Goal: Task Accomplishment & Management: Manage account settings

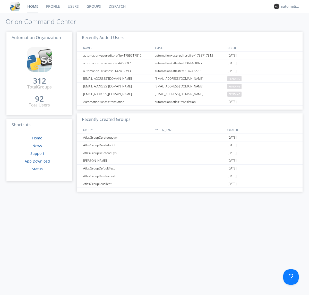
click at [117, 6] on link "Dispatch" at bounding box center [117, 6] width 25 height 13
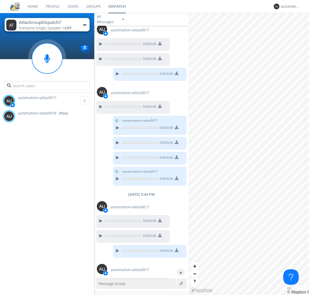
scroll to position [221, 0]
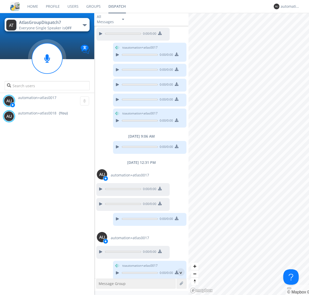
scroll to position [25, 0]
click at [179, 272] on div "^" at bounding box center [181, 273] width 8 height 8
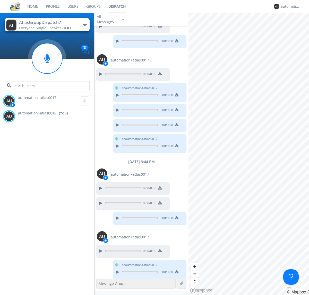
scroll to position [206, 0]
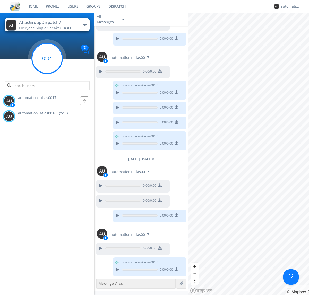
click at [47, 58] on g at bounding box center [47, 58] width 30 height 30
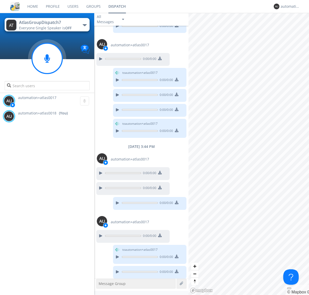
scroll to position [221, 0]
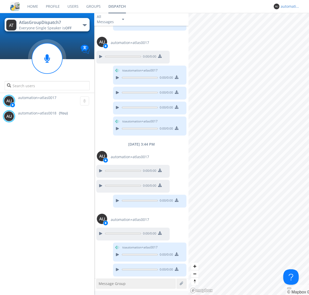
click at [289, 6] on div "automation+atlas0018" at bounding box center [290, 6] width 19 height 5
click at [293, 27] on div "Log Out" at bounding box center [293, 27] width 27 height 9
